Goal: Task Accomplishment & Management: Use online tool/utility

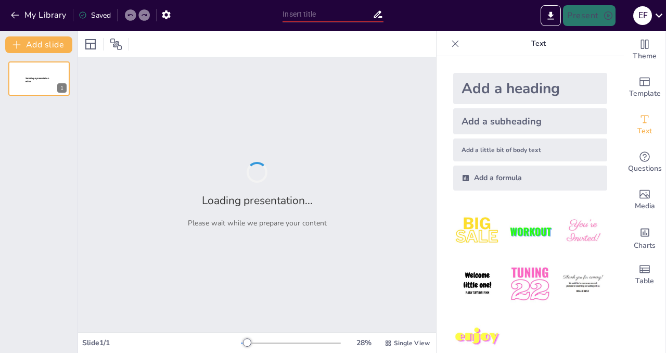
type input "Langkah Pertama Pertolongan Kecelakaan Keseleo"
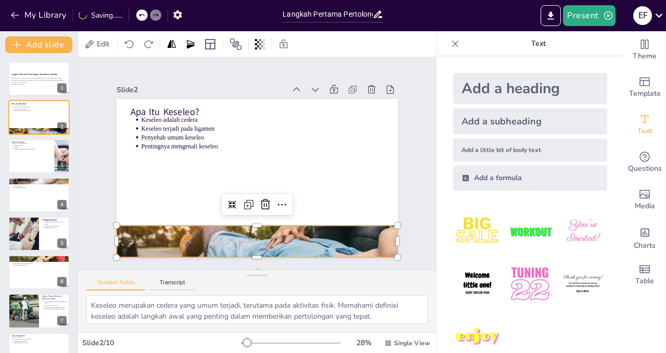
click at [135, 233] on div at bounding box center [248, 241] width 299 height 216
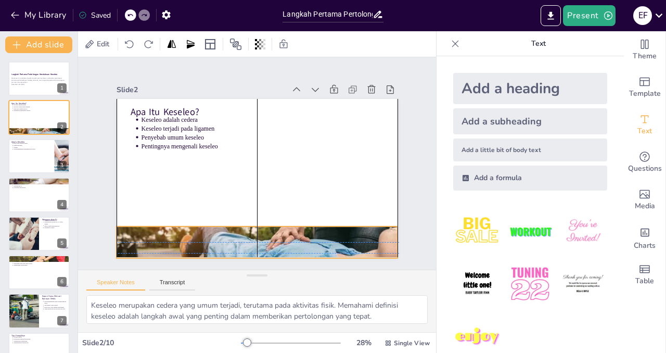
click at [137, 230] on div at bounding box center [241, 240] width 314 height 243
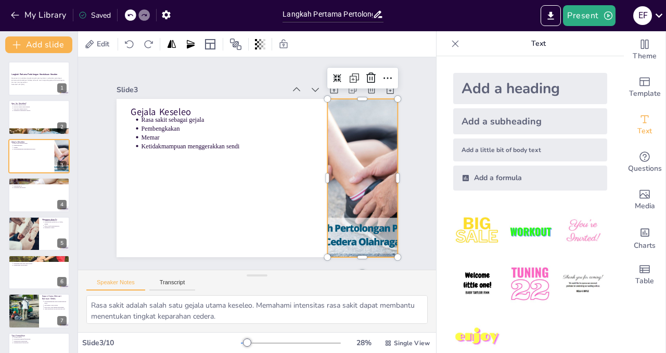
click at [359, 162] on div at bounding box center [325, 245] width 315 height 306
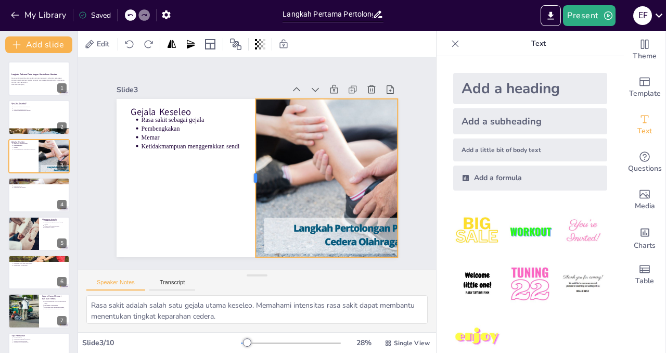
drag, startPoint x: 319, startPoint y: 173, endPoint x: 247, endPoint y: 174, distance: 71.8
click at [247, 174] on div at bounding box center [248, 176] width 41 height 157
click at [331, 231] on div at bounding box center [358, 199] width 308 height 213
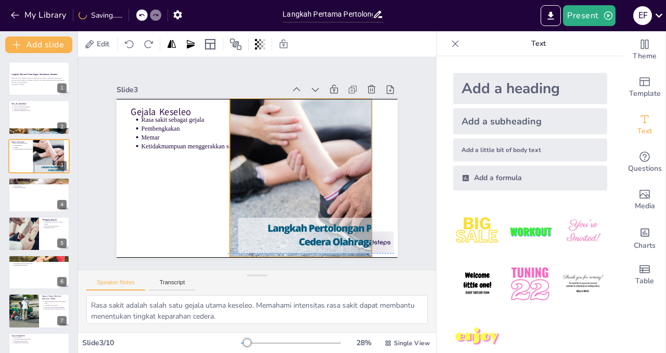
drag, startPoint x: 380, startPoint y: 177, endPoint x: 352, endPoint y: 176, distance: 27.6
click at [352, 176] on div at bounding box center [332, 193] width 308 height 213
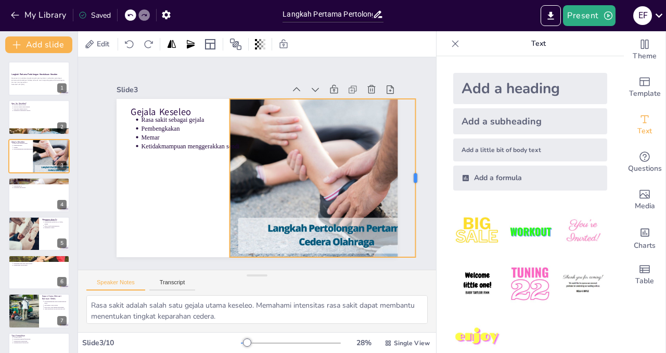
drag, startPoint x: 364, startPoint y: 175, endPoint x: 408, endPoint y: 174, distance: 43.7
click at [408, 174] on div at bounding box center [417, 195] width 25 height 158
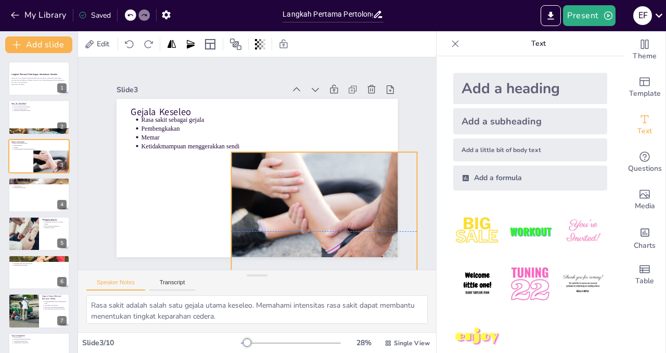
drag, startPoint x: 315, startPoint y: 252, endPoint x: 318, endPoint y: 323, distance: 70.8
click at [318, 323] on div "Slide 1 Langkah Pertama Pertolongan Kecelakaan Keseleo Presentasi ini membahas …" at bounding box center [257, 194] width 358 height 275
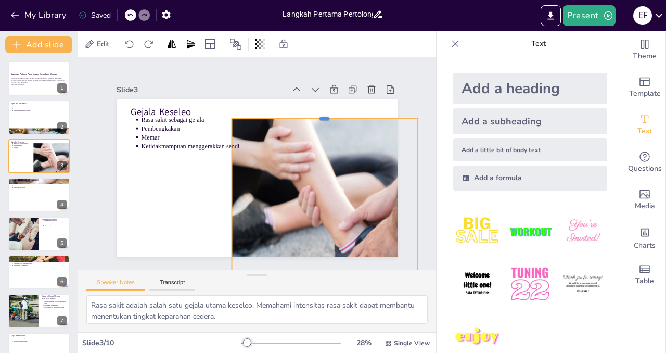
drag, startPoint x: 316, startPoint y: 165, endPoint x: 318, endPoint y: 115, distance: 50.5
click at [318, 115] on div at bounding box center [330, 122] width 186 height 28
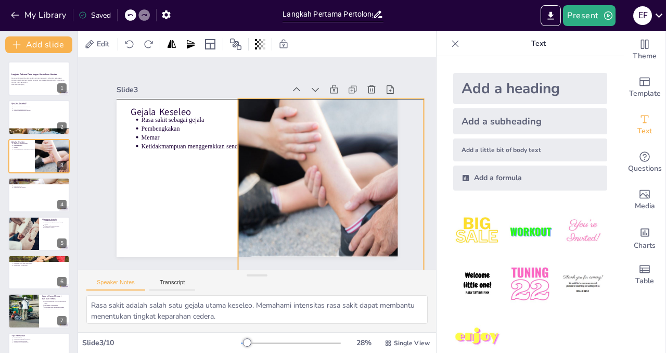
drag, startPoint x: 316, startPoint y: 188, endPoint x: 323, endPoint y: 164, distance: 24.7
click at [323, 164] on div at bounding box center [348, 224] width 346 height 269
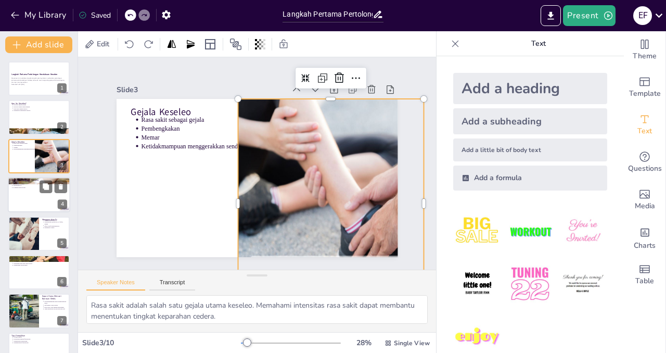
scroll to position [100, 0]
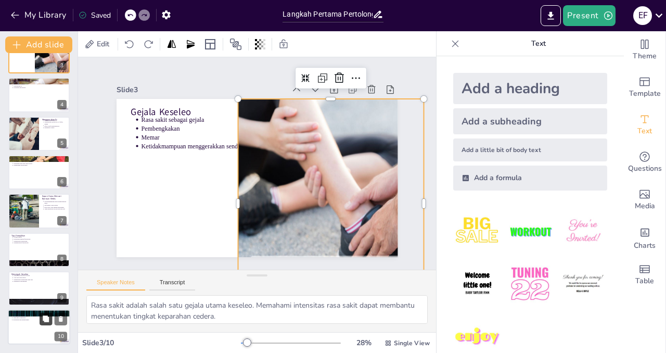
click at [42, 322] on button at bounding box center [46, 319] width 12 height 12
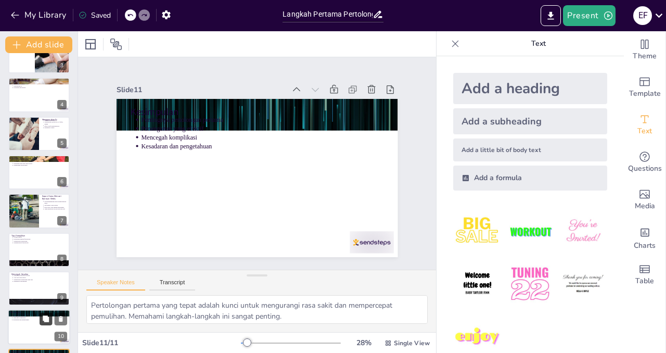
scroll to position [138, 0]
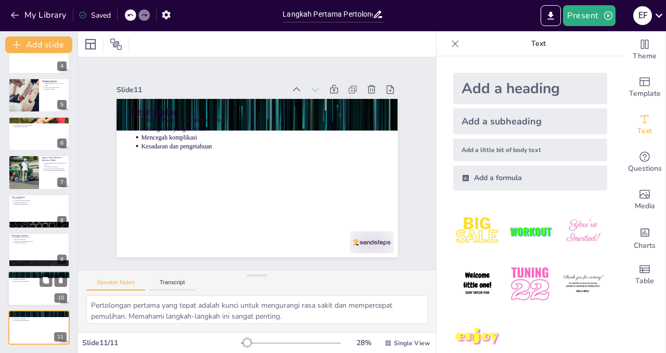
click at [20, 277] on p "Penanganan yang efektif" at bounding box center [40, 277] width 54 height 2
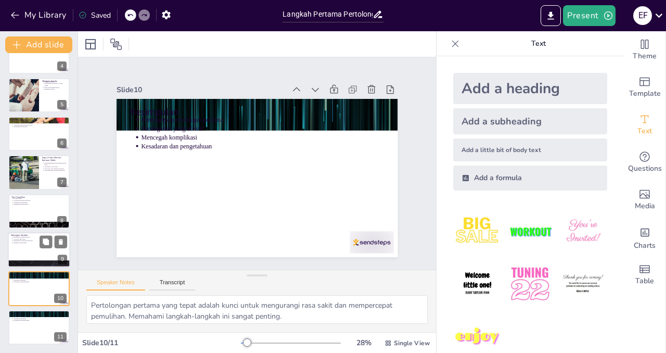
click at [21, 249] on div at bounding box center [39, 249] width 62 height 35
type textarea "Pemanasan sebelum melakukan aktivitas fisik sangat penting untuk mempersiapkan …"
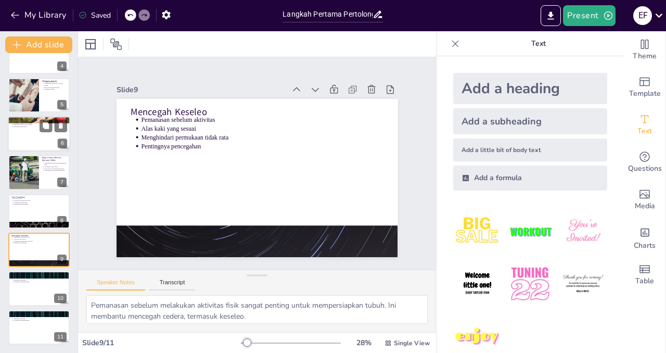
scroll to position [0, 0]
